Goal: Information Seeking & Learning: Understand process/instructions

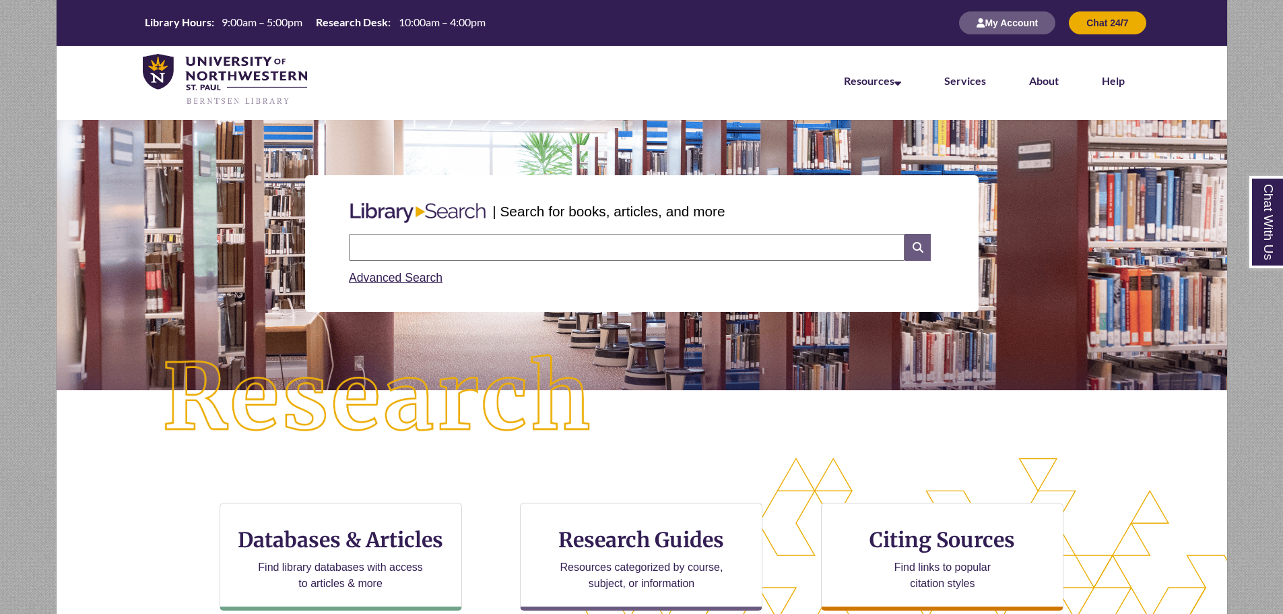
click at [908, 246] on icon at bounding box center [917, 247] width 26 height 27
click at [1047, 77] on link "About" at bounding box center [1044, 81] width 30 height 15
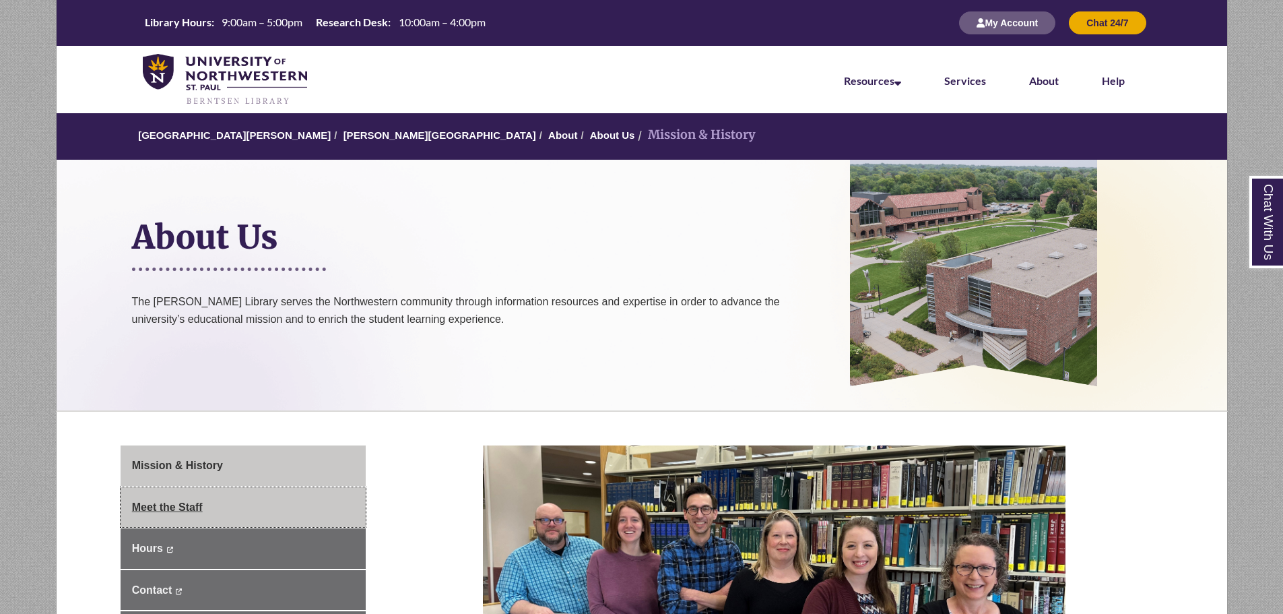
scroll to position [202, 0]
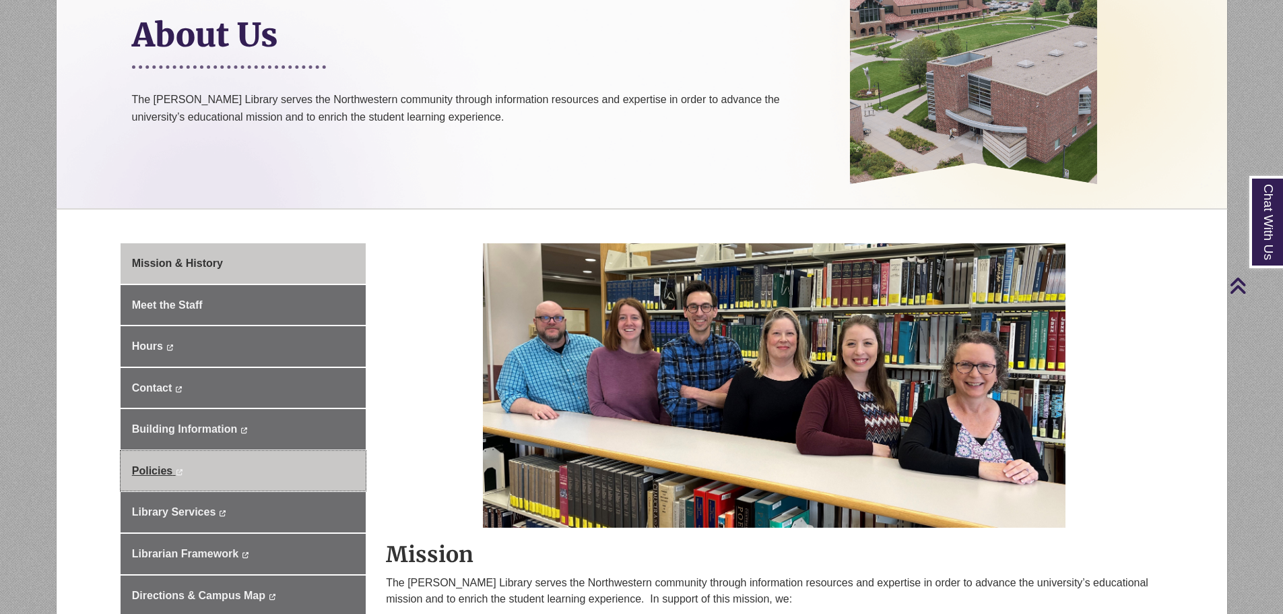
click at [210, 472] on link "Policies This link opens in a new window This link opens in a new window" at bounding box center [243, 471] width 245 height 40
